Goal: Information Seeking & Learning: Learn about a topic

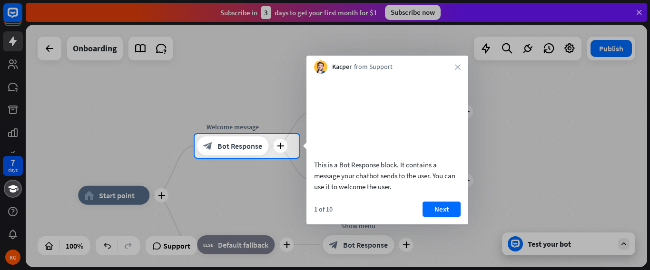
click at [13, 235] on div at bounding box center [325, 214] width 650 height 112
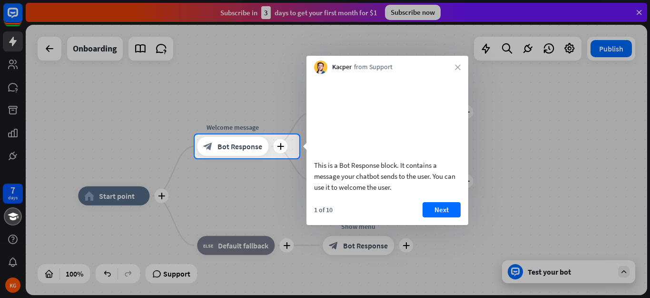
click at [12, 264] on div at bounding box center [325, 228] width 650 height 140
click at [11, 259] on div at bounding box center [325, 228] width 650 height 140
click at [10, 2] on div at bounding box center [325, 67] width 650 height 134
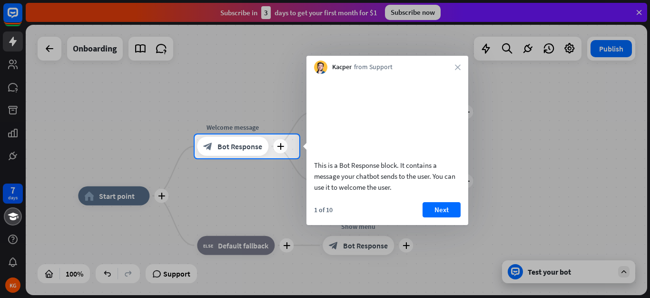
click at [8, 14] on div at bounding box center [325, 67] width 650 height 134
click at [11, 45] on div at bounding box center [325, 67] width 650 height 134
click at [9, 70] on div at bounding box center [325, 67] width 650 height 134
click at [626, 270] on div at bounding box center [325, 228] width 650 height 140
click at [620, 270] on div at bounding box center [325, 228] width 650 height 140
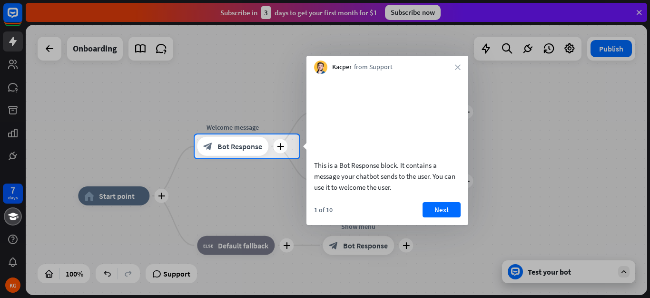
click at [512, 266] on div at bounding box center [325, 228] width 650 height 140
click at [228, 237] on div at bounding box center [325, 228] width 650 height 140
click at [213, 145] on icon "block_bot_response" at bounding box center [208, 146] width 10 height 10
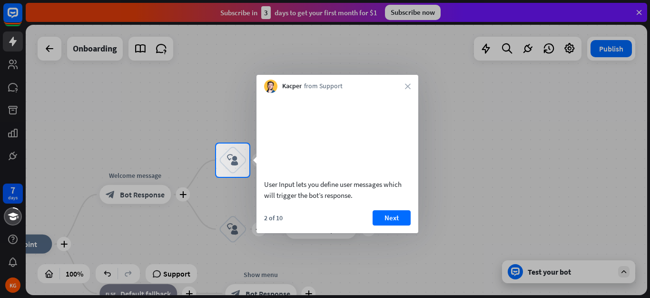
click at [570, 44] on div at bounding box center [325, 71] width 650 height 143
click at [570, 46] on div at bounding box center [325, 71] width 650 height 143
click at [394, 225] on button "Next" at bounding box center [392, 217] width 38 height 15
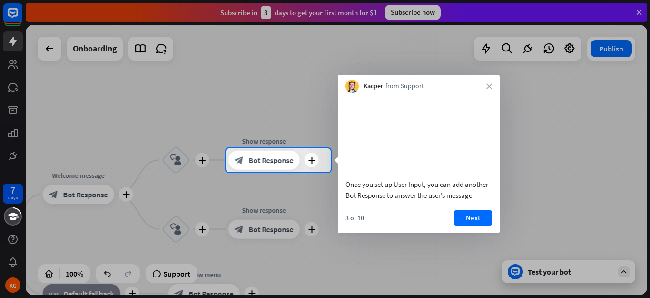
click at [571, 46] on div at bounding box center [325, 74] width 650 height 148
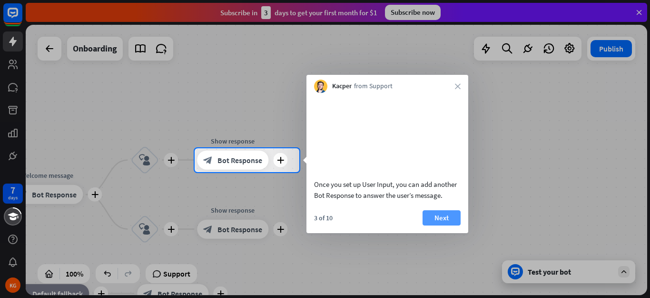
click at [449, 225] on button "Next" at bounding box center [442, 217] width 38 height 15
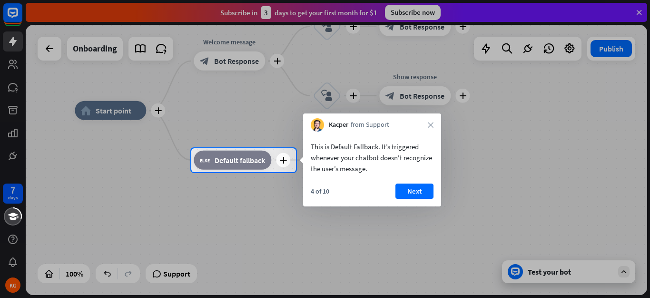
click at [568, 48] on div at bounding box center [325, 74] width 650 height 148
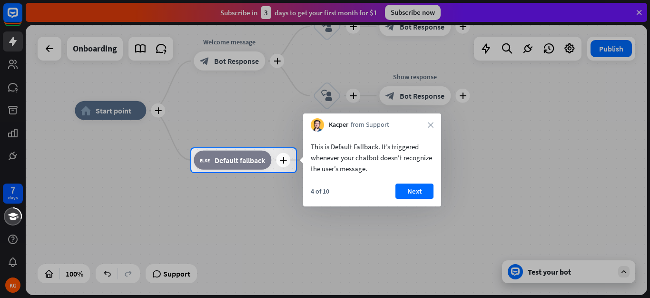
click at [568, 48] on div at bounding box center [325, 74] width 650 height 148
click at [483, 48] on div at bounding box center [325, 74] width 650 height 148
drag, startPoint x: 497, startPoint y: 47, endPoint x: 518, endPoint y: 45, distance: 21.0
click at [497, 47] on div at bounding box center [325, 74] width 650 height 148
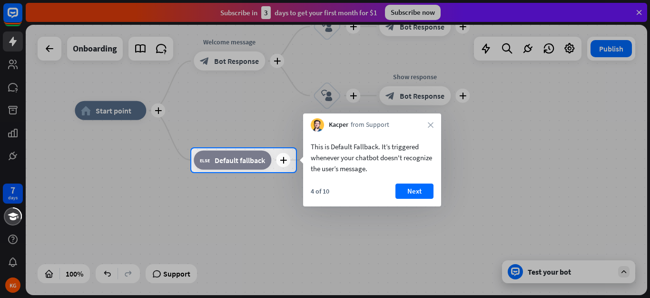
click at [417, 13] on div at bounding box center [325, 74] width 650 height 148
click at [625, 51] on div at bounding box center [325, 74] width 650 height 148
click at [11, 18] on div at bounding box center [325, 74] width 650 height 148
drag, startPoint x: 11, startPoint y: 45, endPoint x: 12, endPoint y: 53, distance: 8.2
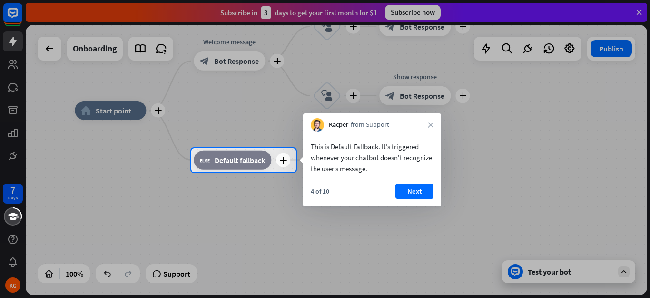
click at [11, 45] on div at bounding box center [325, 74] width 650 height 148
click at [13, 67] on div at bounding box center [325, 74] width 650 height 148
click at [13, 87] on div at bounding box center [325, 74] width 650 height 148
click at [14, 111] on div at bounding box center [325, 74] width 650 height 148
click at [12, 141] on div at bounding box center [325, 74] width 650 height 148
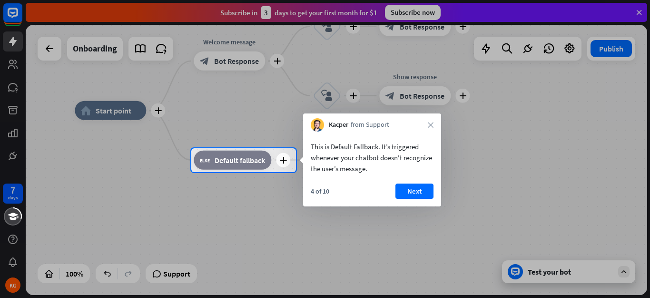
click at [15, 194] on div at bounding box center [325, 235] width 650 height 126
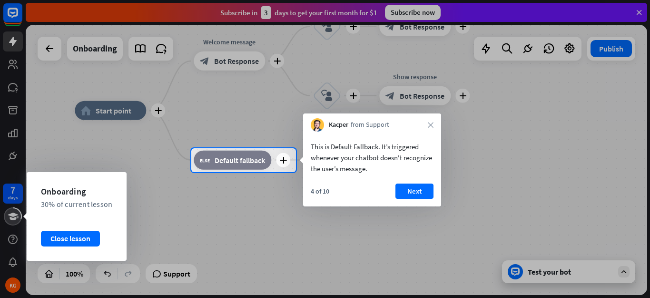
click at [13, 215] on icon at bounding box center [13, 216] width 10 height 8
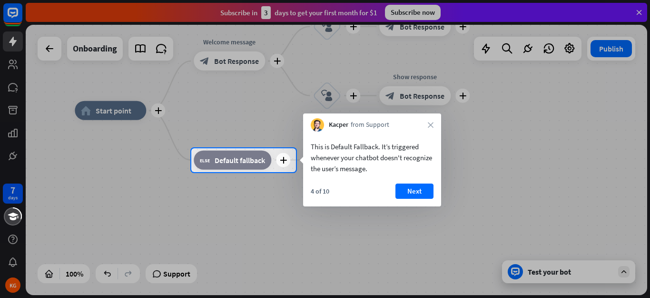
click at [11, 236] on div at bounding box center [325, 235] width 650 height 126
drag, startPoint x: 11, startPoint y: 236, endPoint x: 21, endPoint y: 263, distance: 28.9
click at [21, 263] on div at bounding box center [325, 235] width 650 height 126
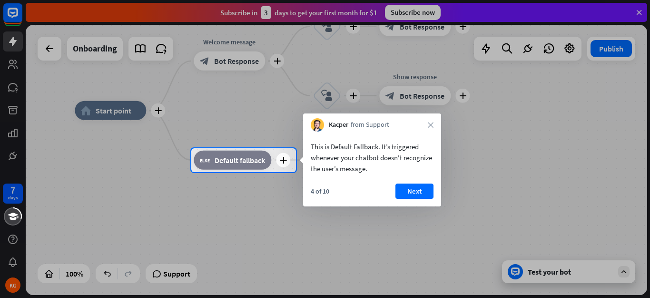
click at [13, 262] on div at bounding box center [325, 235] width 650 height 126
click at [12, 262] on div at bounding box center [325, 235] width 650 height 126
click at [110, 270] on div at bounding box center [325, 235] width 650 height 126
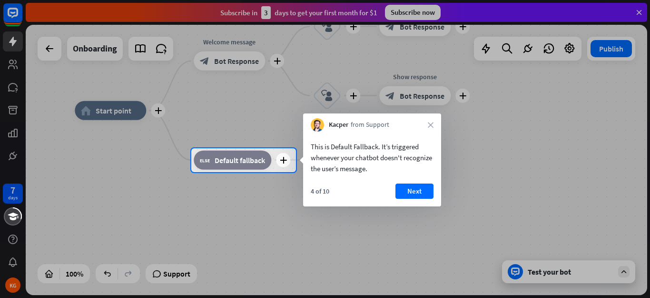
click at [110, 270] on div at bounding box center [325, 235] width 650 height 126
drag, startPoint x: 109, startPoint y: 269, endPoint x: 117, endPoint y: 245, distance: 24.7
click at [109, 266] on div at bounding box center [325, 235] width 650 height 126
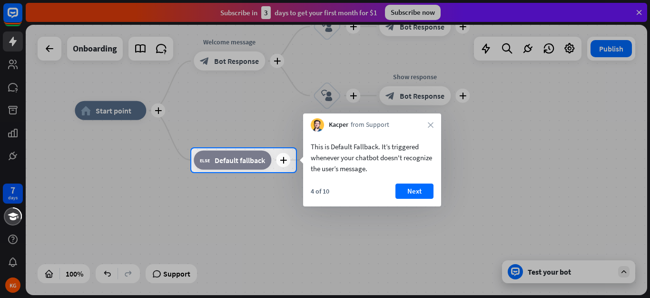
click at [139, 114] on div at bounding box center [325, 74] width 650 height 148
click at [151, 86] on div at bounding box center [325, 74] width 650 height 148
drag, startPoint x: 268, startPoint y: 125, endPoint x: 148, endPoint y: 249, distance: 172.4
click at [195, 215] on div at bounding box center [325, 149] width 650 height 298
click at [108, 270] on div at bounding box center [325, 235] width 650 height 126
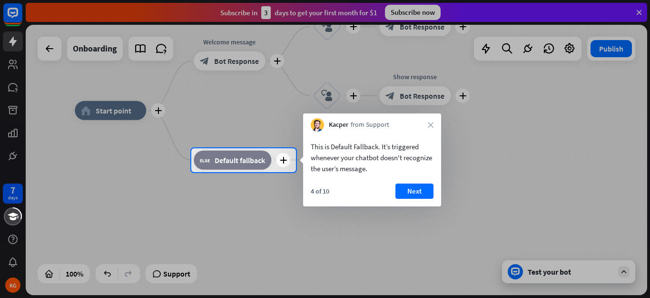
click at [108, 270] on div at bounding box center [325, 235] width 650 height 126
drag, startPoint x: 108, startPoint y: 271, endPoint x: 91, endPoint y: 273, distance: 16.8
click at [105, 270] on div at bounding box center [325, 235] width 650 height 126
click at [189, 270] on div at bounding box center [325, 235] width 650 height 126
click at [176, 270] on div at bounding box center [325, 235] width 650 height 126
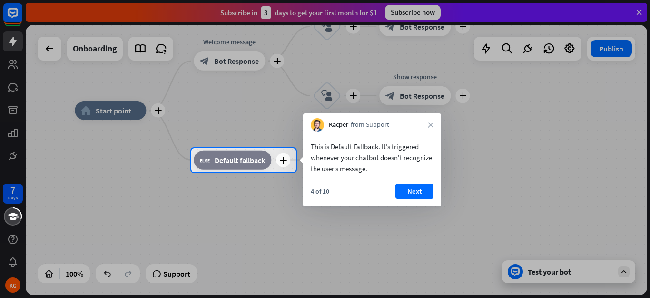
click at [175, 270] on div at bounding box center [325, 235] width 650 height 126
click at [147, 264] on div at bounding box center [325, 235] width 650 height 126
click at [334, 186] on div "4 of 10 Next" at bounding box center [372, 194] width 138 height 23
drag, startPoint x: 329, startPoint y: 184, endPoint x: 315, endPoint y: 180, distance: 14.2
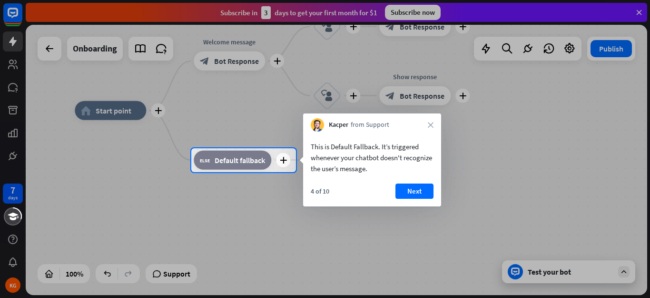
click at [328, 184] on div "4 of 10 Next" at bounding box center [372, 194] width 138 height 23
click at [117, 110] on div at bounding box center [325, 74] width 650 height 148
click at [174, 108] on div at bounding box center [325, 74] width 650 height 148
drag, startPoint x: 199, startPoint y: 79, endPoint x: 17, endPoint y: 184, distance: 209.9
click at [169, 88] on div at bounding box center [325, 74] width 650 height 148
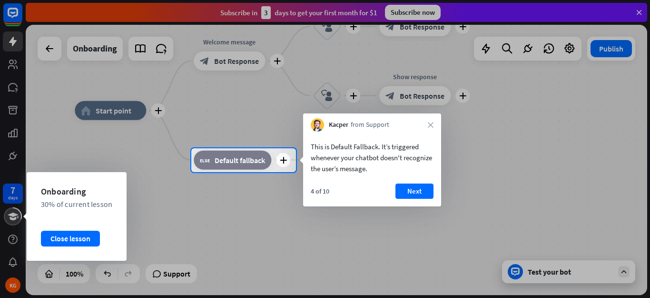
click at [16, 220] on icon at bounding box center [13, 215] width 12 height 11
click at [64, 235] on div "Close lesson" at bounding box center [70, 237] width 59 height 15
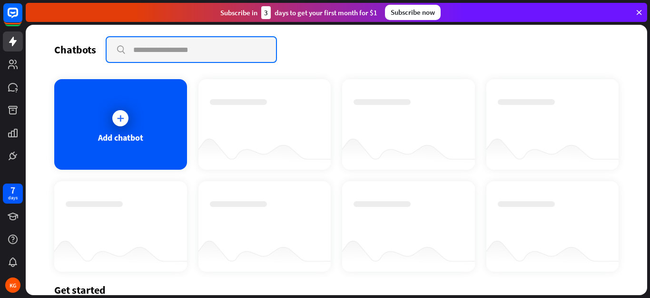
click at [167, 45] on input "text" at bounding box center [192, 49] width 170 height 25
type input "**********"
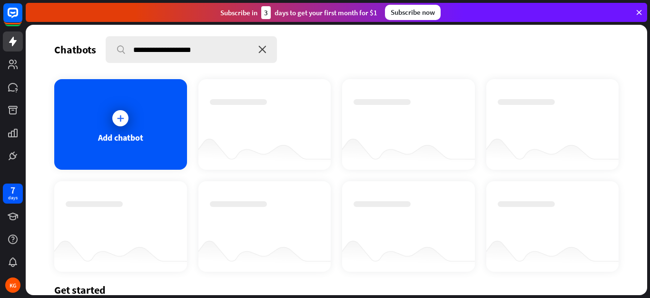
click at [259, 50] on icon "close" at bounding box center [263, 50] width 8 height 8
click at [412, 13] on div "Subscribe now" at bounding box center [413, 12] width 56 height 15
